Goal: Book appointment/travel/reservation

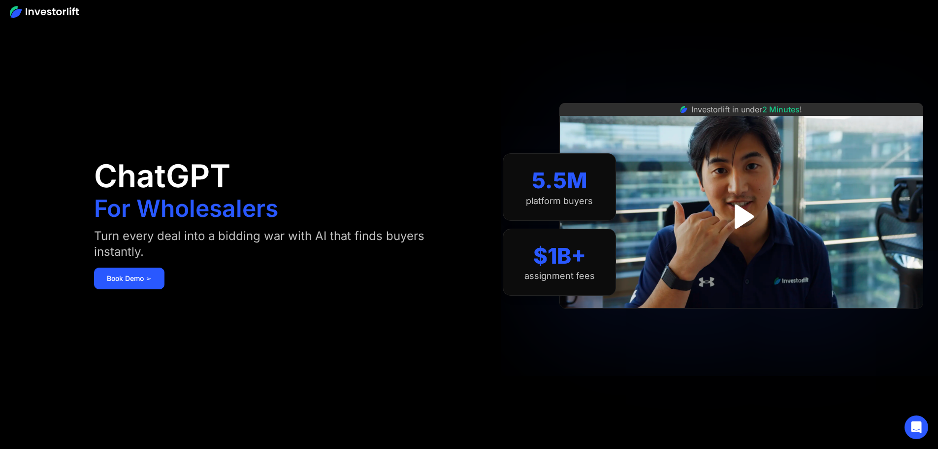
click at [44, 8] on img at bounding box center [44, 12] width 69 height 12
click at [65, 13] on img at bounding box center [44, 12] width 69 height 12
click at [164, 288] on link "Book Demo ➢" at bounding box center [129, 278] width 70 height 22
